Goal: Navigation & Orientation: Find specific page/section

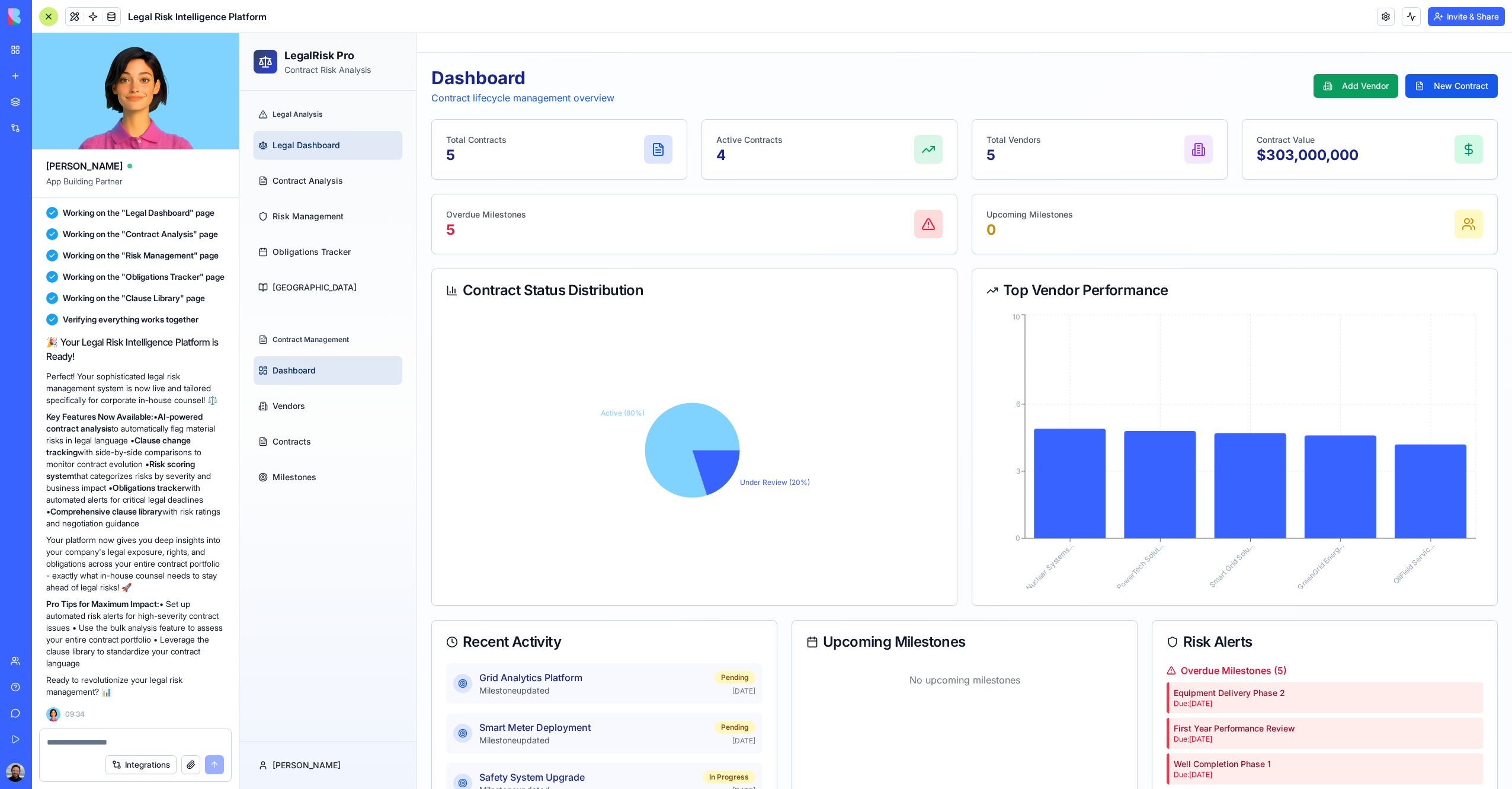
click at [318, 146] on span "Legal Dashboard" at bounding box center [305, 145] width 67 height 12
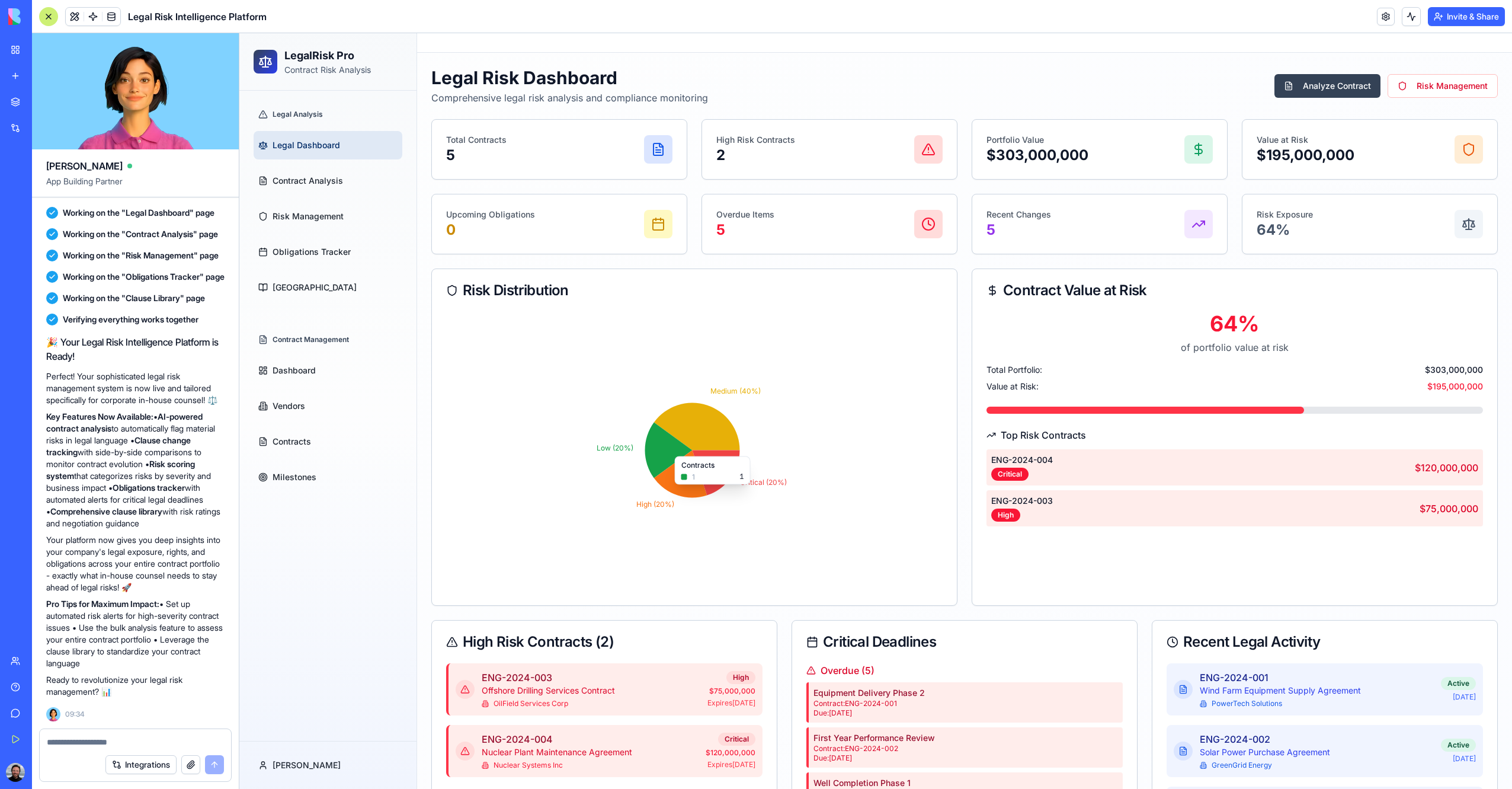
click at [658, 441] on icon at bounding box center [669, 450] width 47 height 56
click at [728, 468] on icon at bounding box center [716, 473] width 47 height 45
click at [798, 151] on div "High Risk Contracts 2" at bounding box center [829, 150] width 226 height 30
click at [930, 150] on icon at bounding box center [928, 150] width 14 height 14
click at [1051, 158] on p "$303,000,000" at bounding box center [1038, 155] width 102 height 19
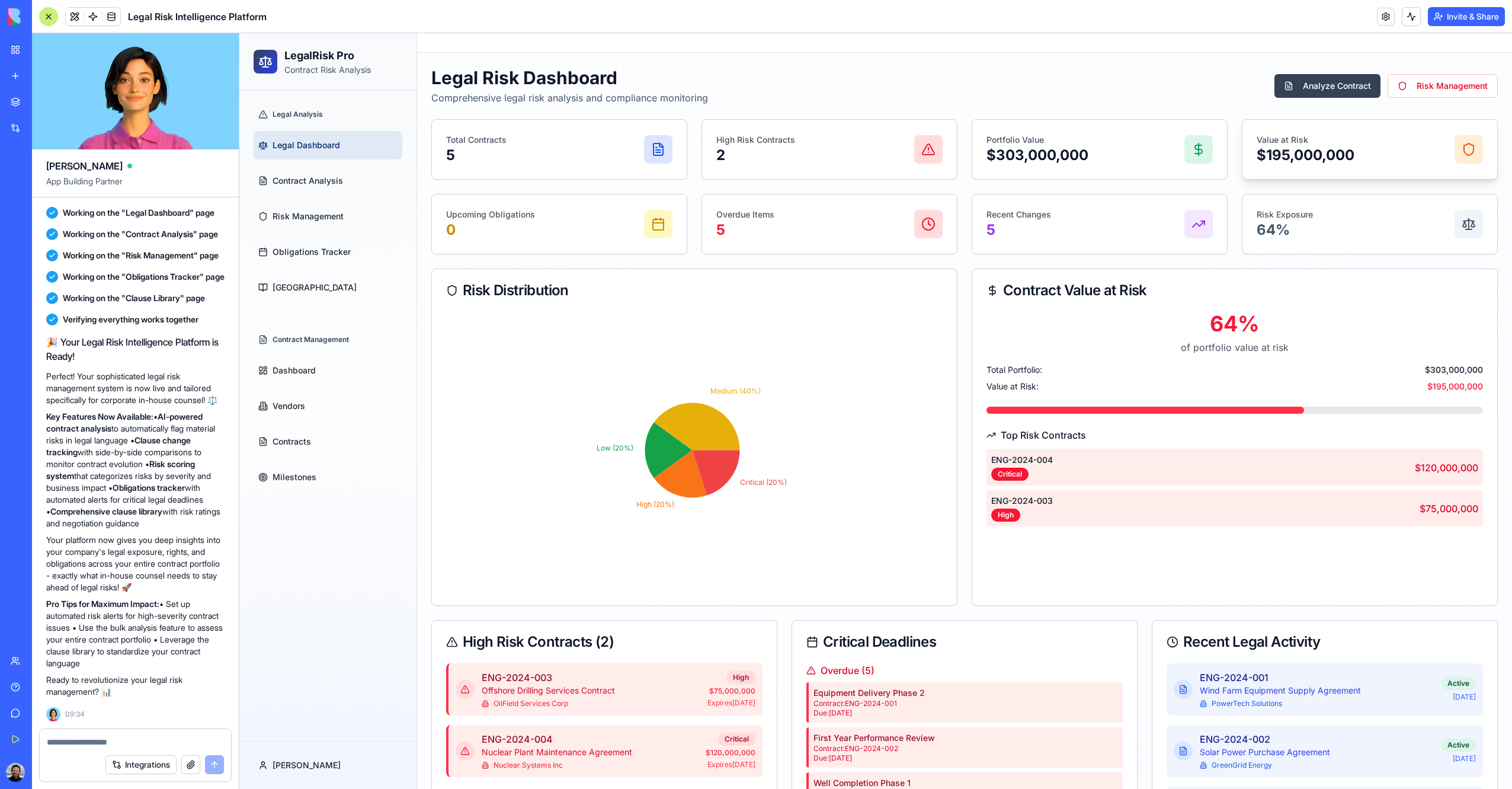
click at [1325, 155] on p "$195,000,000" at bounding box center [1305, 155] width 98 height 19
click at [1407, 89] on button "Risk Management" at bounding box center [1442, 86] width 110 height 23
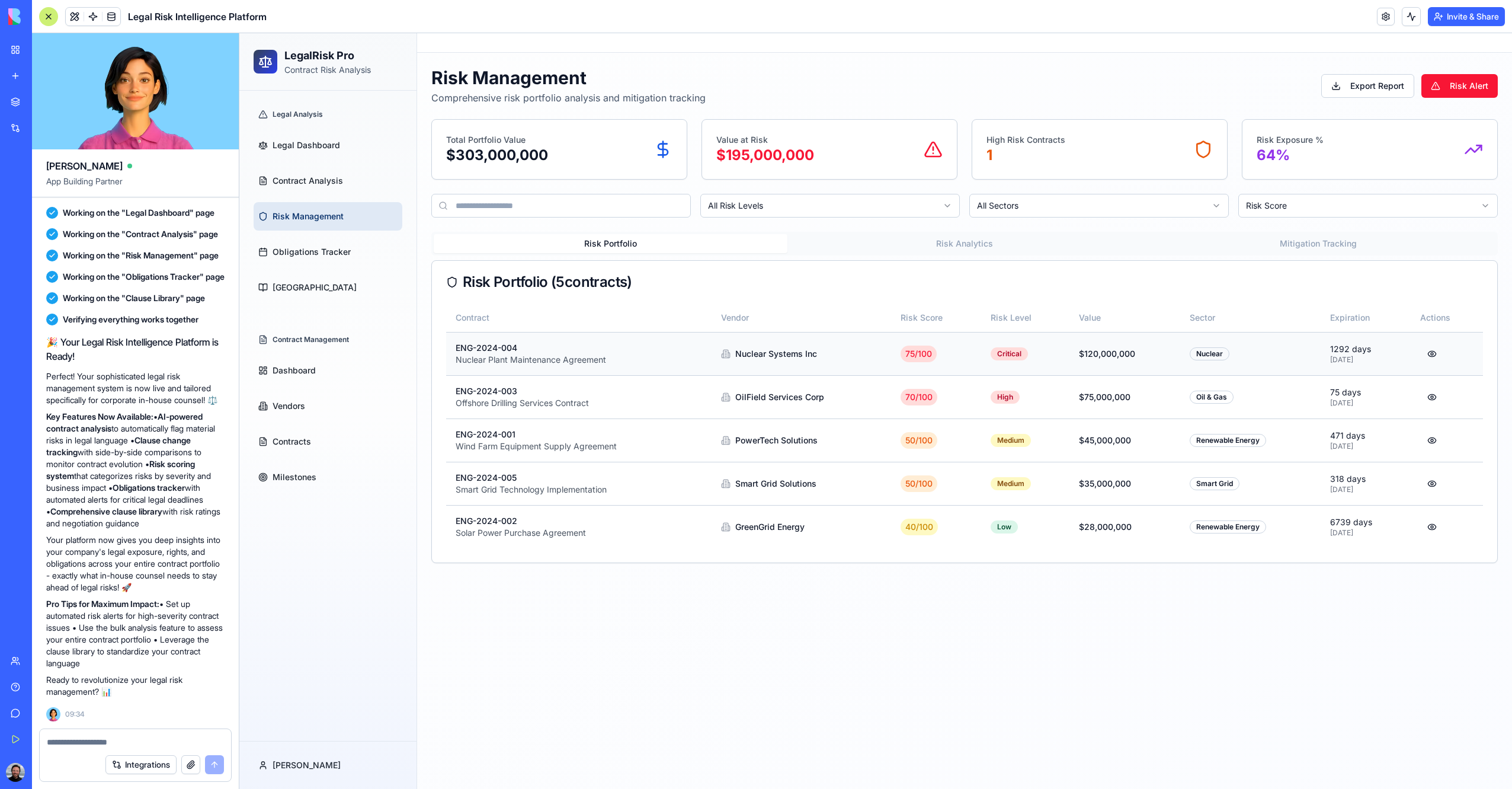
click at [526, 356] on div "Nuclear Plant Maintenance Agreement" at bounding box center [551, 359] width 190 height 12
click at [1436, 351] on button at bounding box center [1431, 354] width 23 height 21
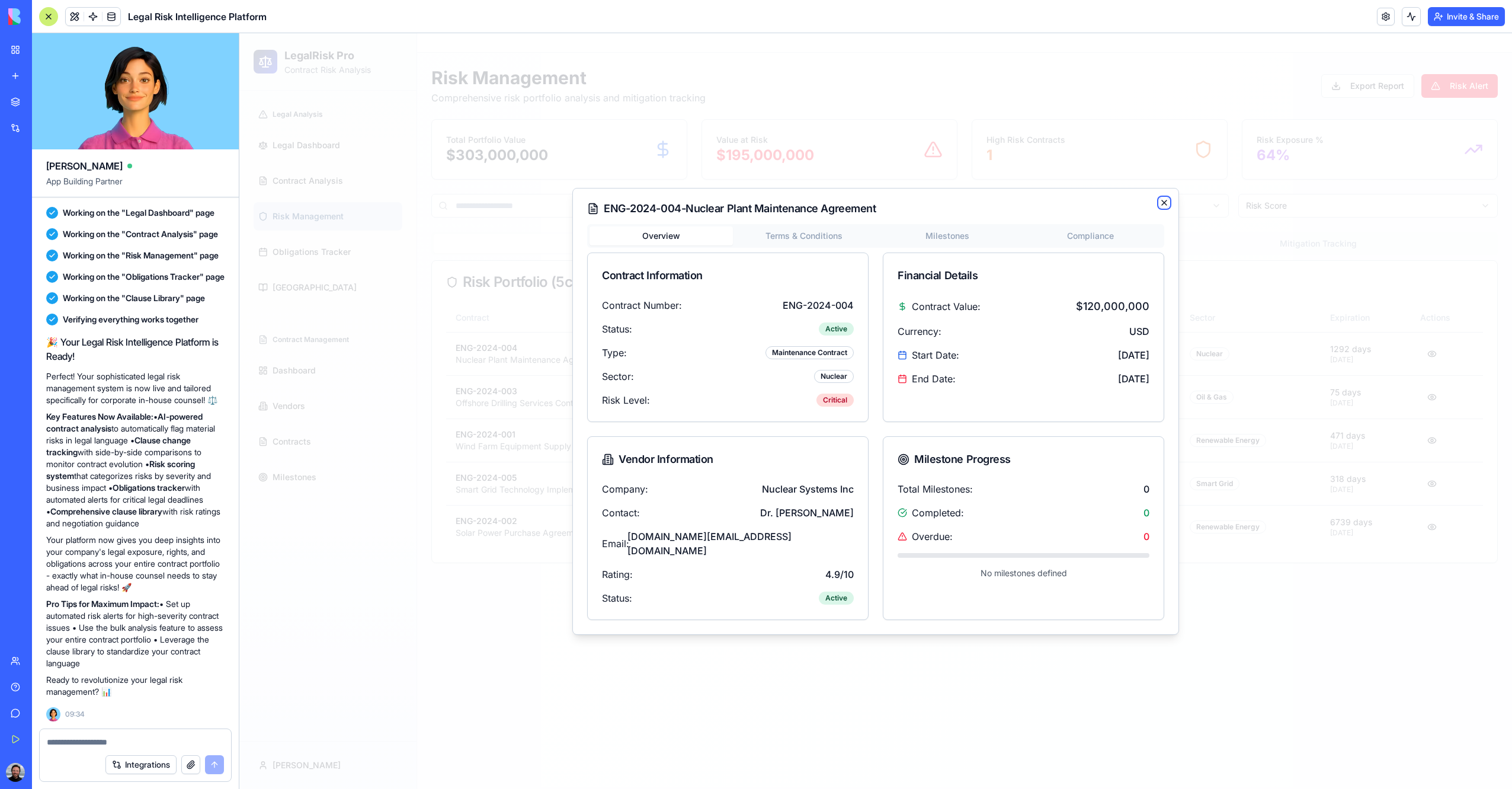
click at [1166, 205] on icon "button" at bounding box center [1164, 202] width 4 height 4
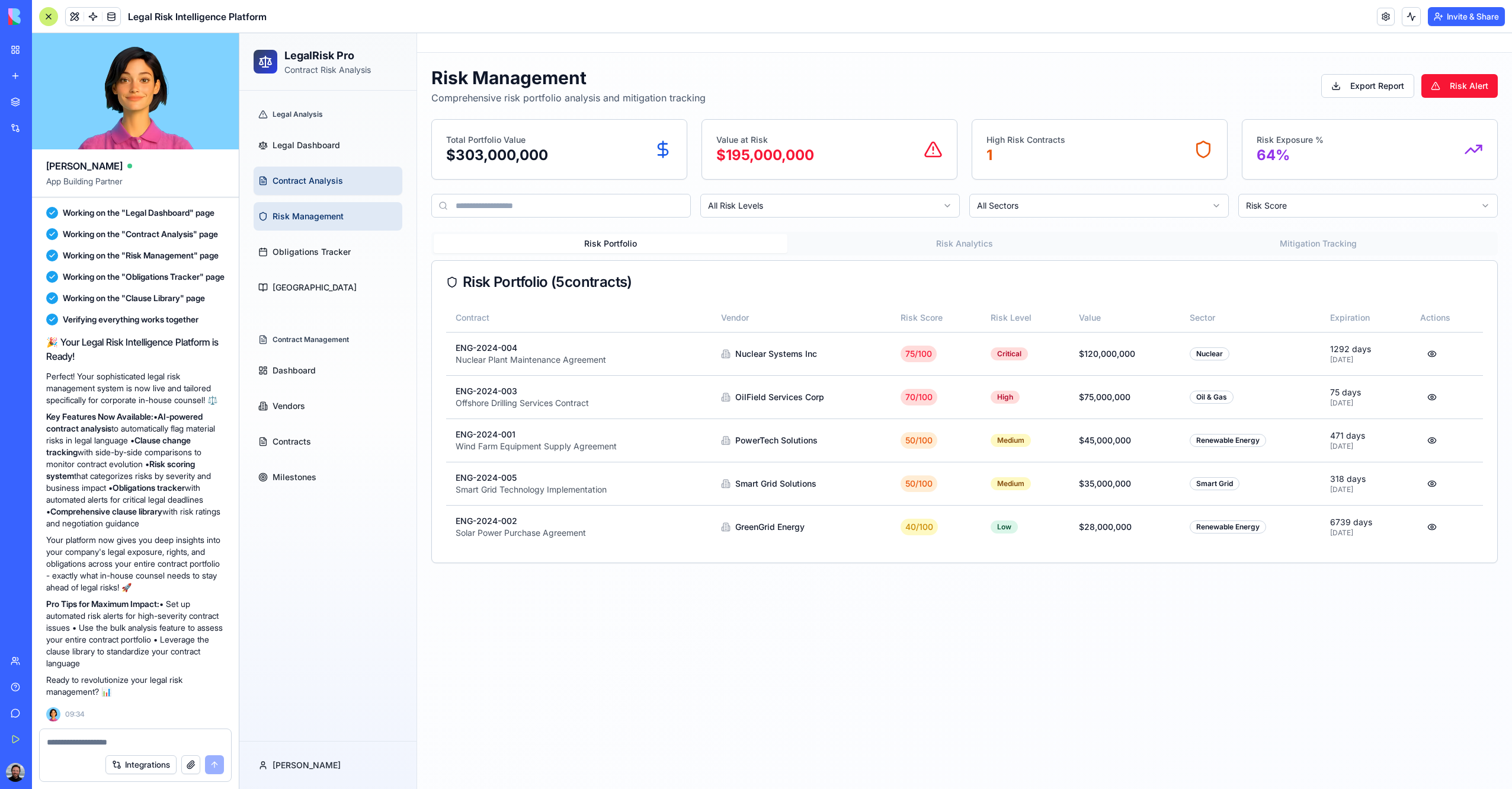
click at [323, 175] on span "Contract Analysis" at bounding box center [307, 180] width 71 height 12
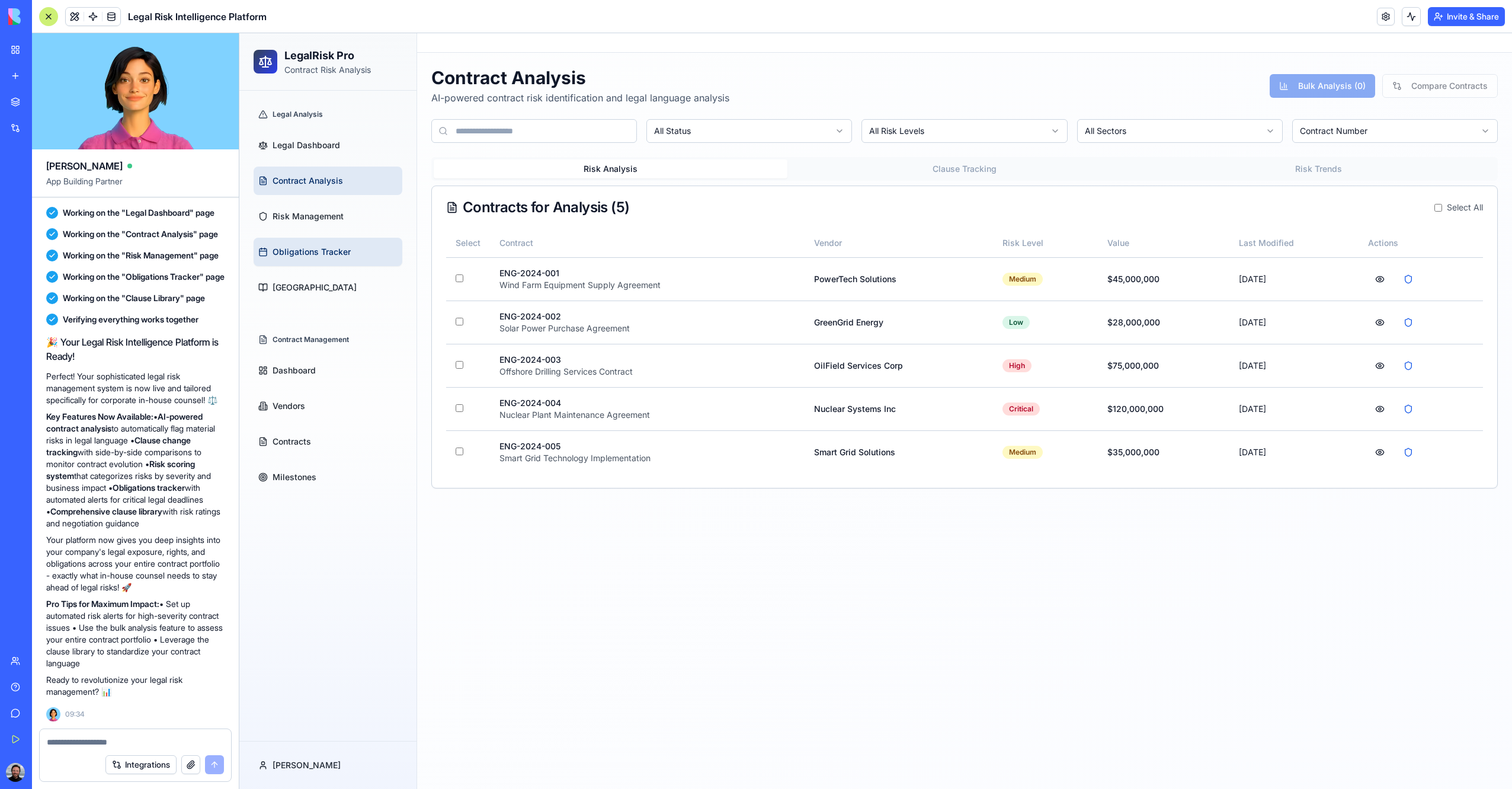
click at [315, 253] on span "Obligations Tracker" at bounding box center [311, 252] width 78 height 12
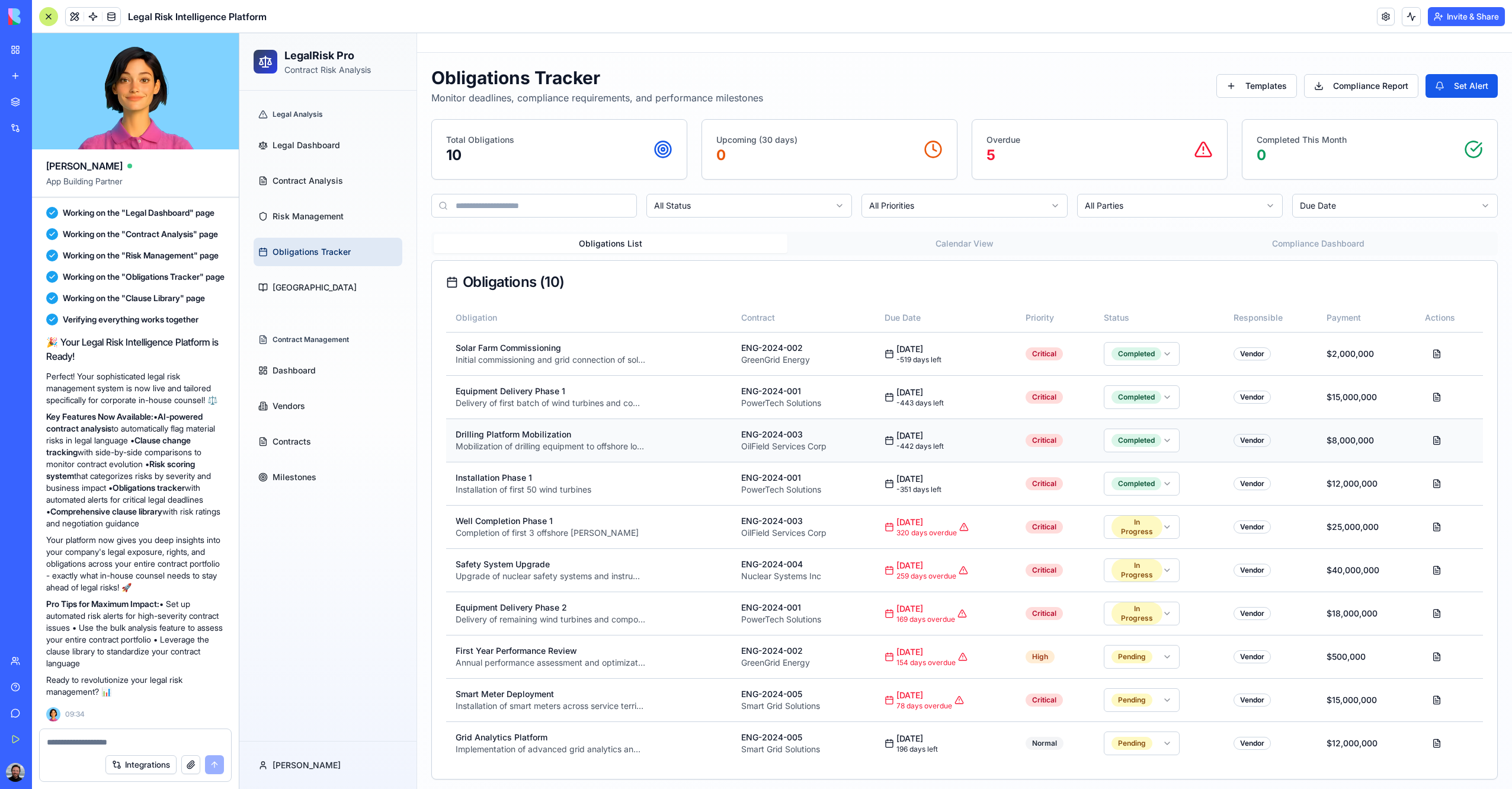
scroll to position [4, 0]
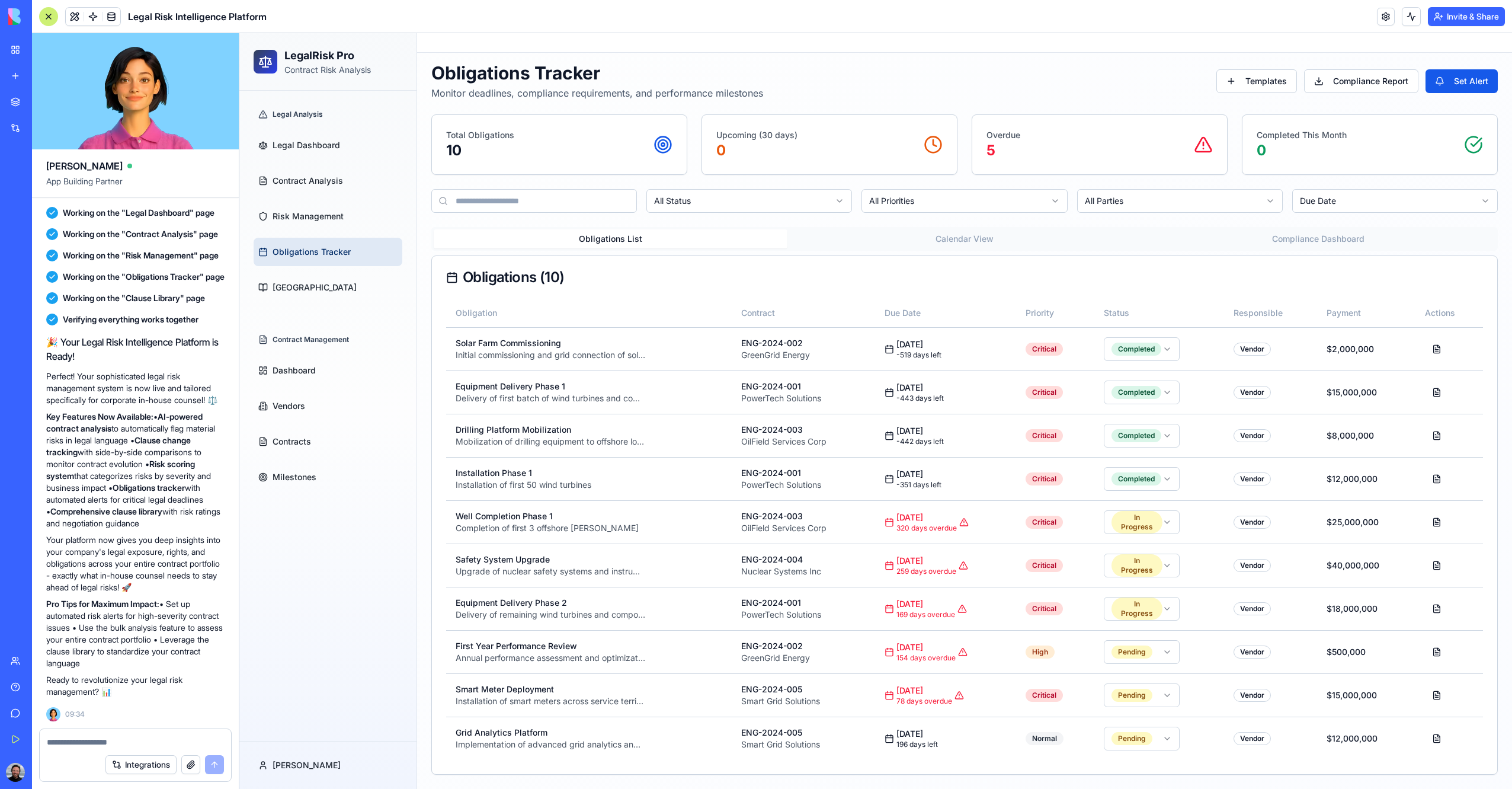
click at [303, 113] on div "Legal Analysis" at bounding box center [328, 114] width 149 height 19
click at [303, 124] on div "Legal Analysis Legal Dashboard Contract Analysis Risk Management Obligations Tr…" at bounding box center [328, 203] width 158 height 206
click at [303, 133] on link "Legal Dashboard" at bounding box center [328, 145] width 149 height 29
